Goal: Information Seeking & Learning: Learn about a topic

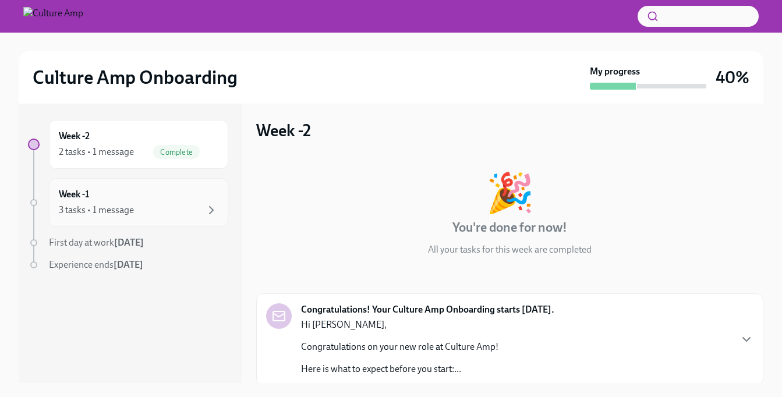
click at [67, 203] on div "Week -1 3 tasks • 1 message" at bounding box center [138, 202] width 159 height 29
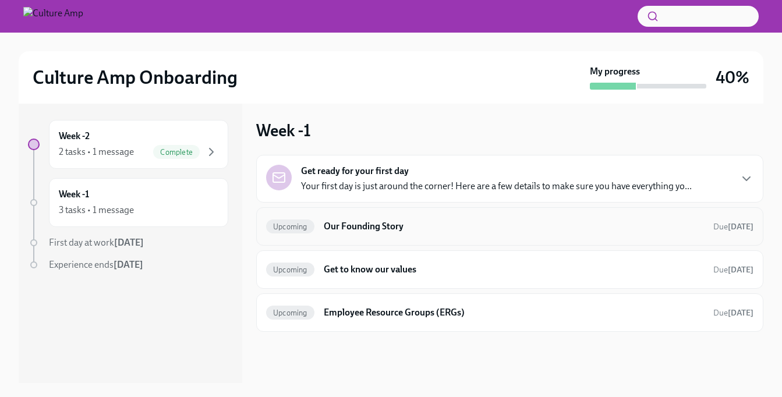
click at [497, 222] on h6 "Our Founding Story" at bounding box center [514, 226] width 380 height 13
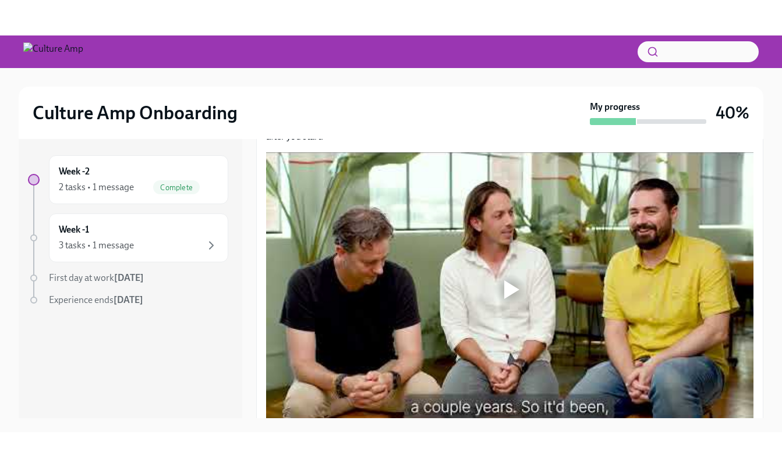
scroll to position [208, 0]
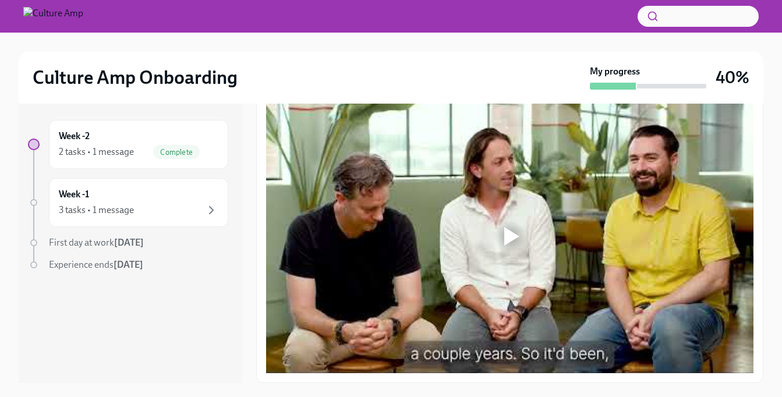
click at [510, 232] on div at bounding box center [511, 236] width 15 height 19
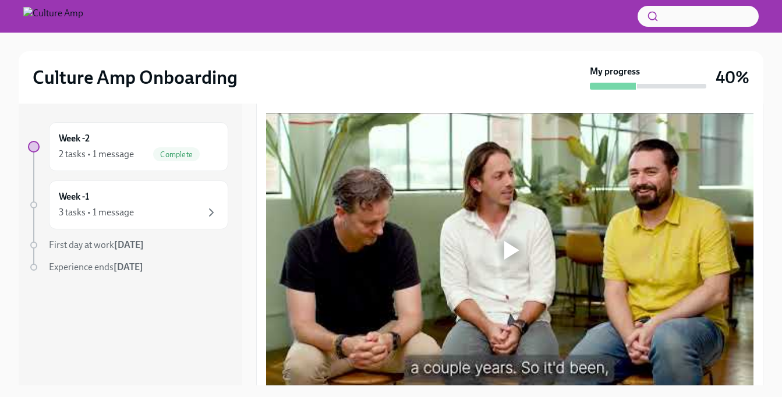
scroll to position [197, 0]
click at [516, 246] on div at bounding box center [511, 249] width 15 height 19
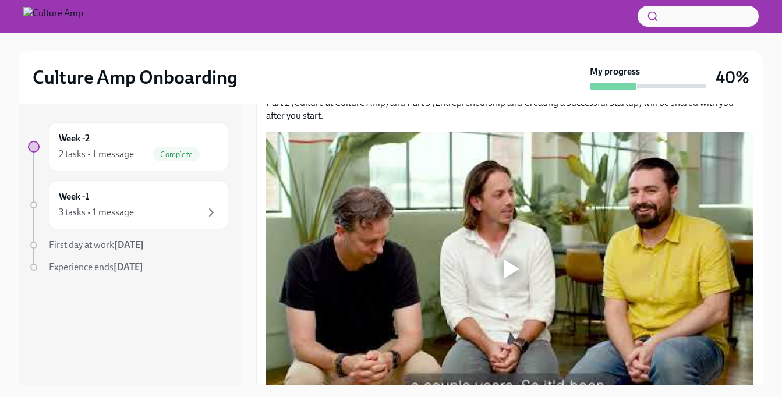
scroll to position [178, 0]
click at [506, 260] on div at bounding box center [511, 268] width 15 height 19
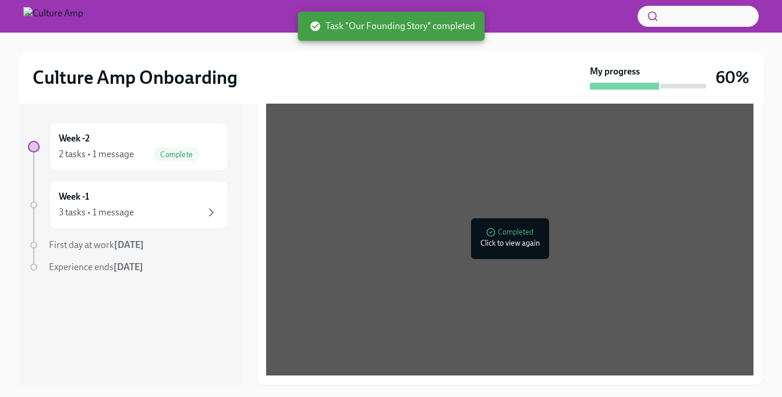
scroll to position [21, 0]
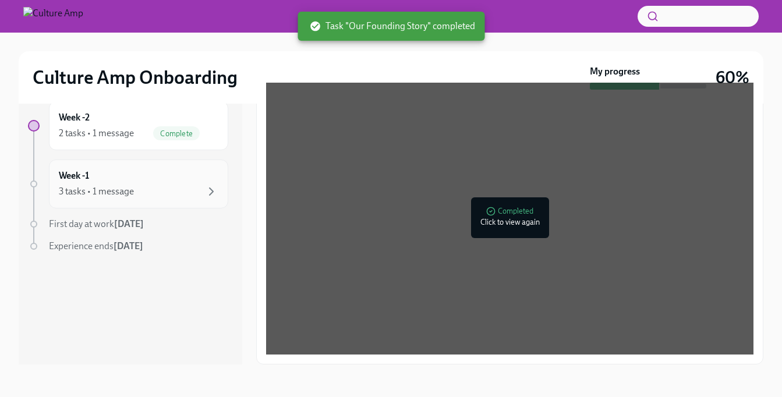
click at [185, 179] on div "Week -1 3 tasks • 1 message" at bounding box center [138, 183] width 159 height 29
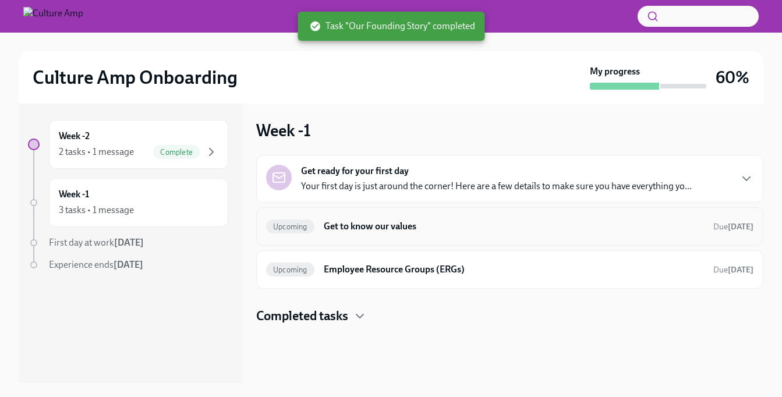
click at [623, 239] on div "Upcoming Get to know our values Due [DATE]" at bounding box center [509, 226] width 507 height 38
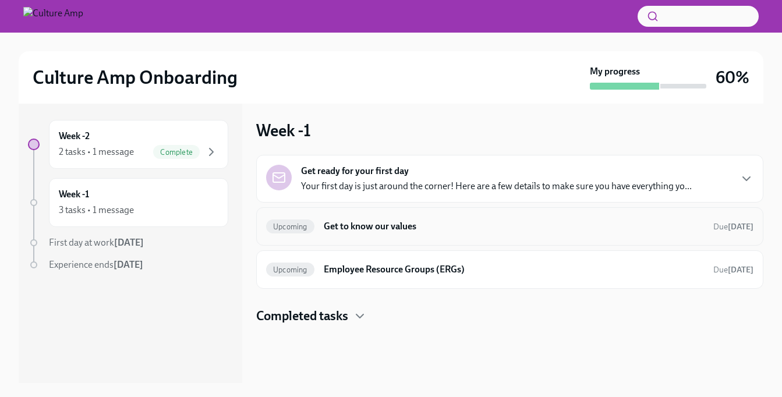
click at [403, 226] on h6 "Get to know our values" at bounding box center [514, 226] width 380 height 13
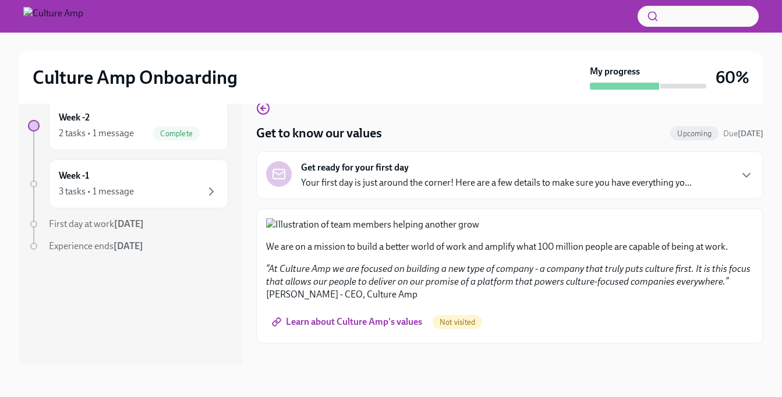
scroll to position [446, 0]
click at [382, 328] on span "Learn about Culture Amp's values" at bounding box center [348, 322] width 148 height 12
